Goal: Task Accomplishment & Management: Manage account settings

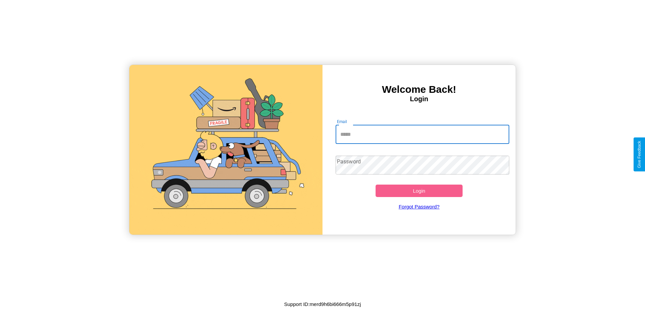
click at [422, 134] on input "Email" at bounding box center [422, 134] width 174 height 19
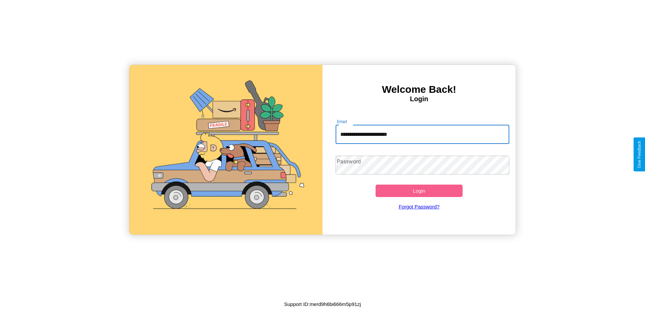
type input "**********"
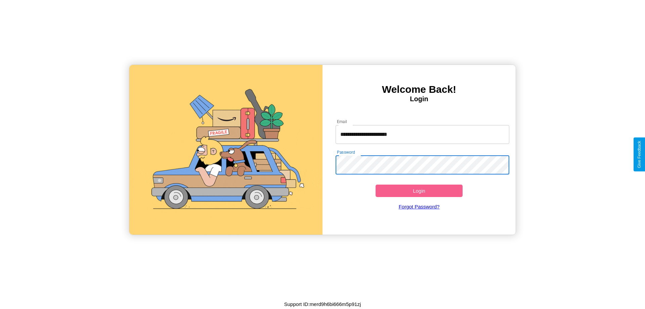
click at [419, 190] on button "Login" at bounding box center [418, 190] width 87 height 12
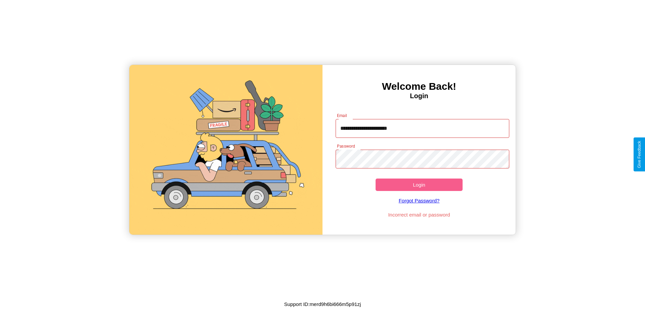
click at [419, 184] on button "Login" at bounding box center [418, 184] width 87 height 12
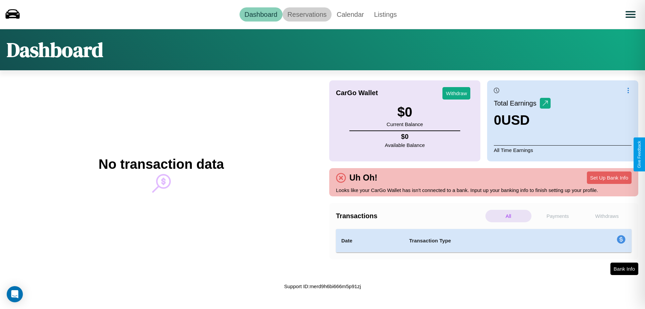
click at [306, 14] on link "Reservations" at bounding box center [306, 14] width 49 height 14
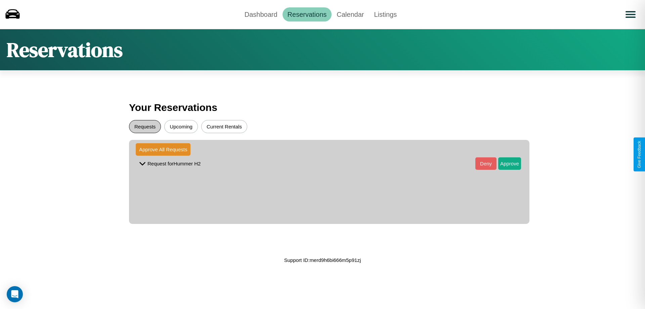
click at [145, 126] on button "Requests" at bounding box center [145, 126] width 32 height 13
click at [504, 163] on button "Approve" at bounding box center [509, 163] width 23 height 12
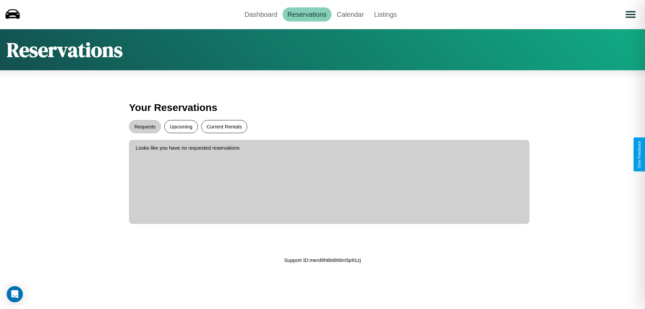
click at [224, 126] on button "Current Rentals" at bounding box center [224, 126] width 46 height 13
